Goal: Navigation & Orientation: Find specific page/section

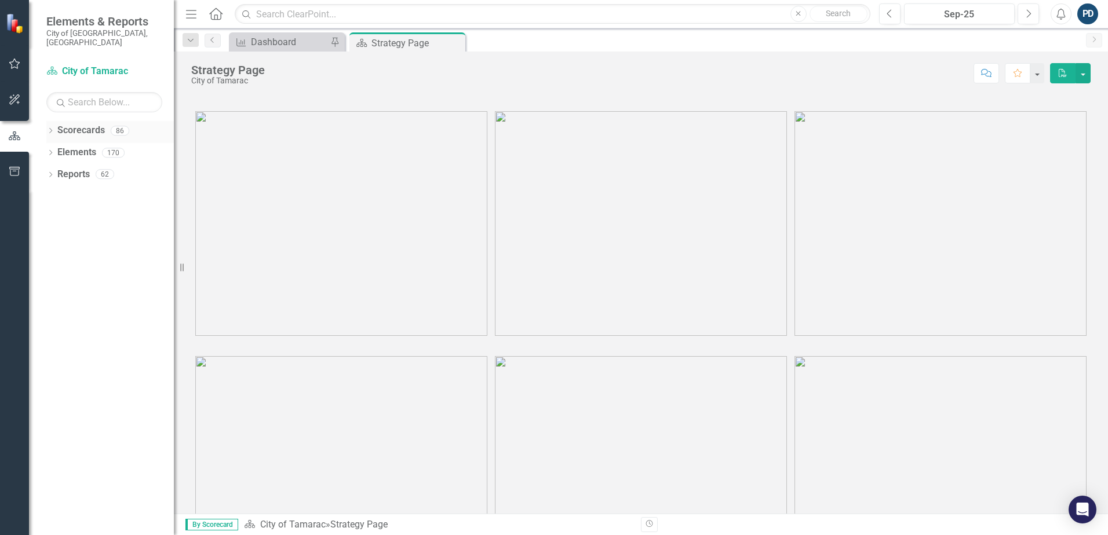
click at [51, 128] on icon at bounding box center [50, 130] width 3 height 5
click at [56, 149] on icon at bounding box center [57, 152] width 3 height 6
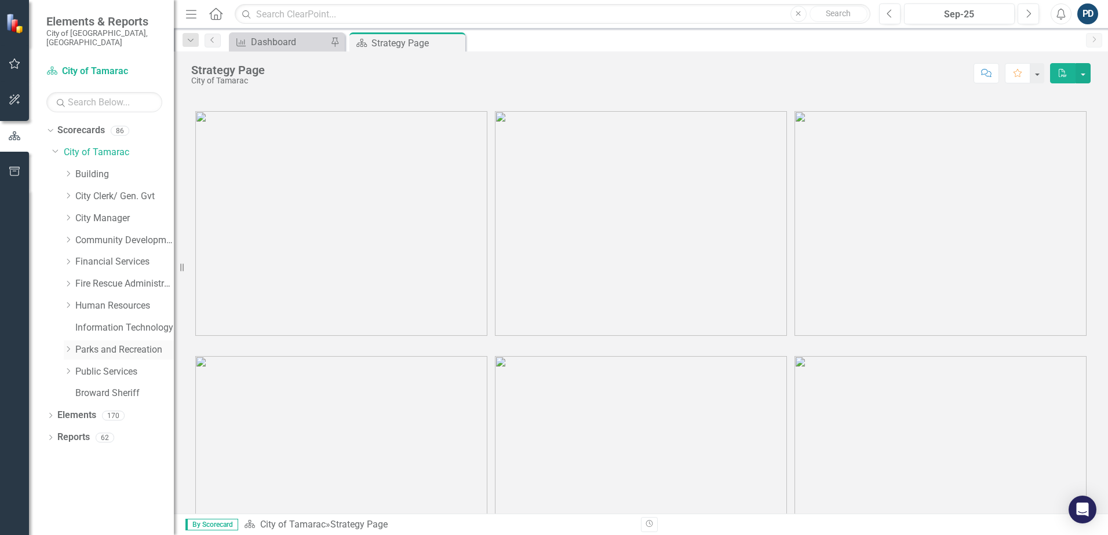
click at [68, 346] on icon "Dropdown" at bounding box center [68, 349] width 9 height 7
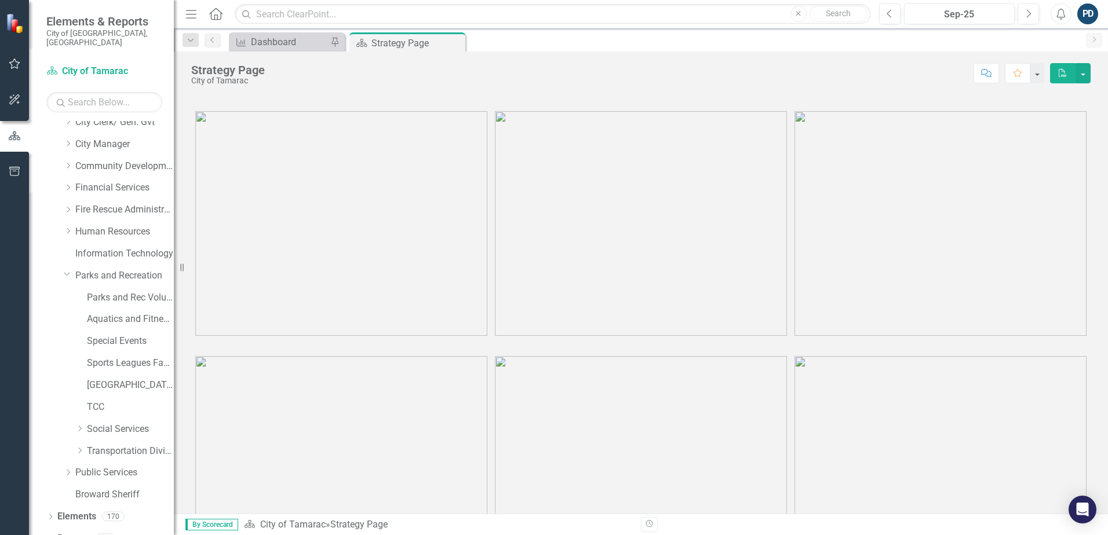
scroll to position [81, 0]
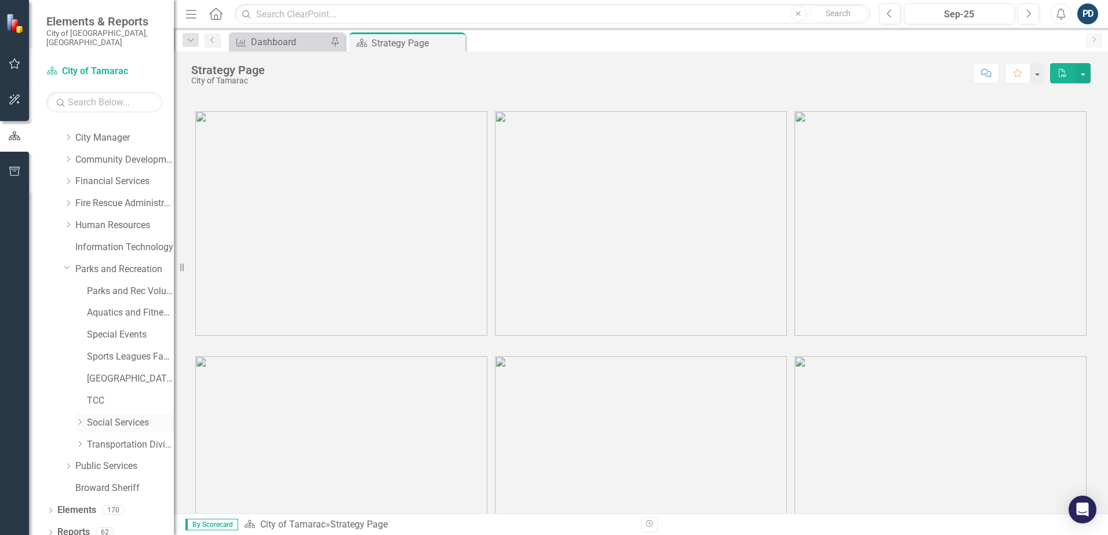
click at [79, 419] on icon "Dropdown" at bounding box center [79, 422] width 9 height 7
click at [96, 417] on link "Social Services" at bounding box center [130, 423] width 87 height 13
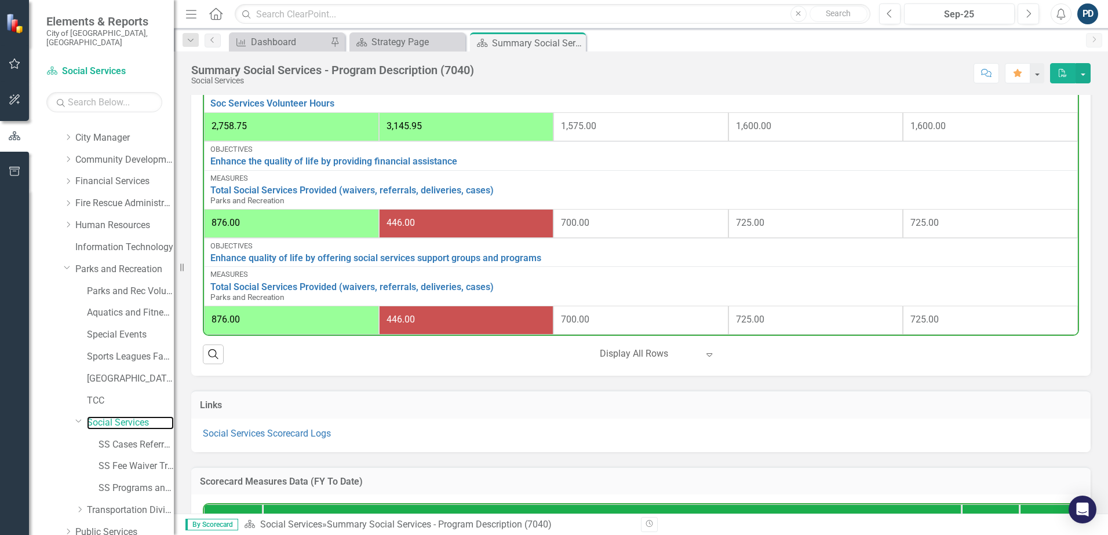
scroll to position [753, 0]
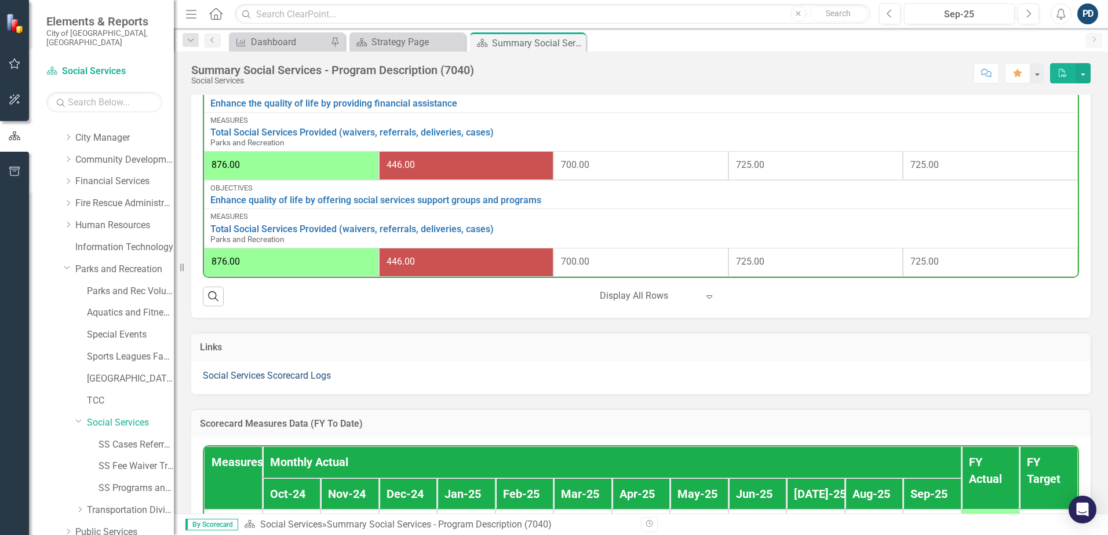
click at [254, 381] on link "Social Services Scorecard Logs" at bounding box center [267, 375] width 128 height 11
